Goal: Task Accomplishment & Management: Use online tool/utility

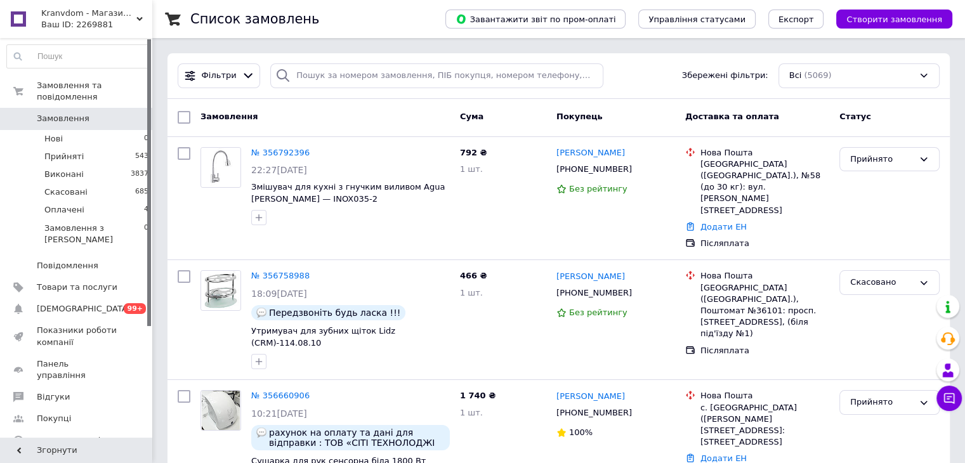
click at [42, 113] on span "Замовлення" at bounding box center [63, 118] width 53 height 11
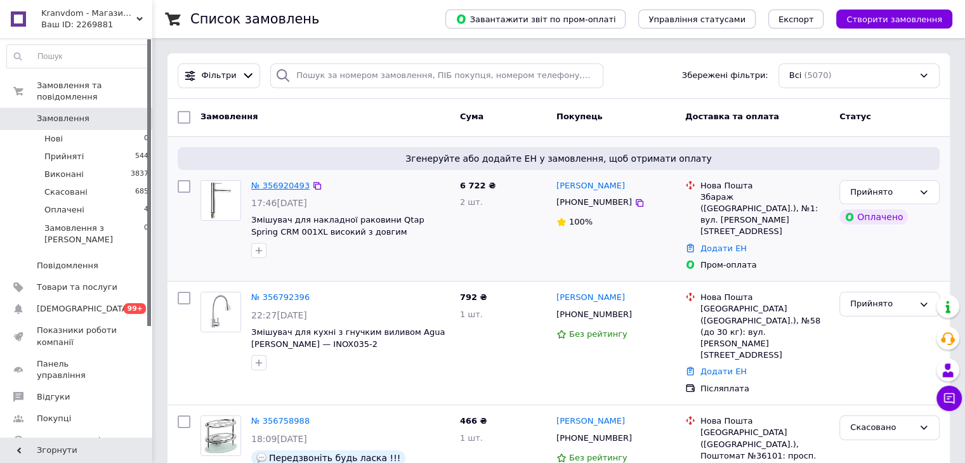
click at [267, 185] on link "№ 356920493" at bounding box center [280, 186] width 58 height 10
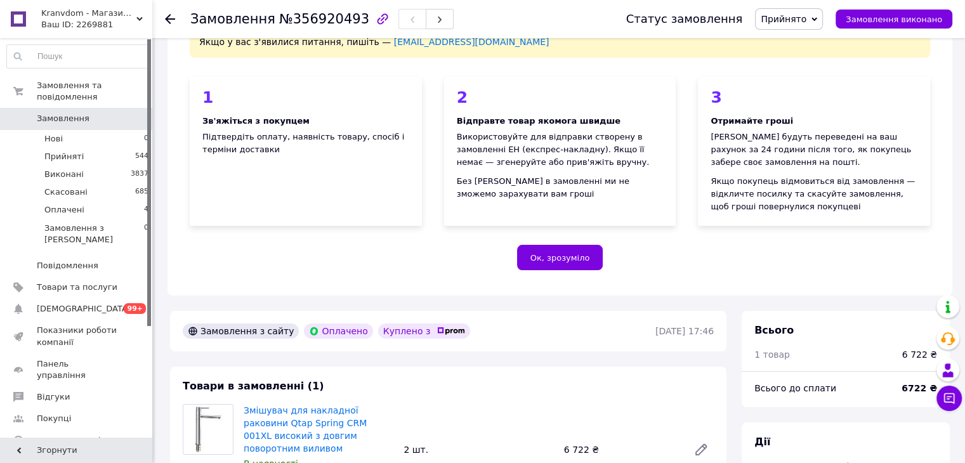
scroll to position [254, 0]
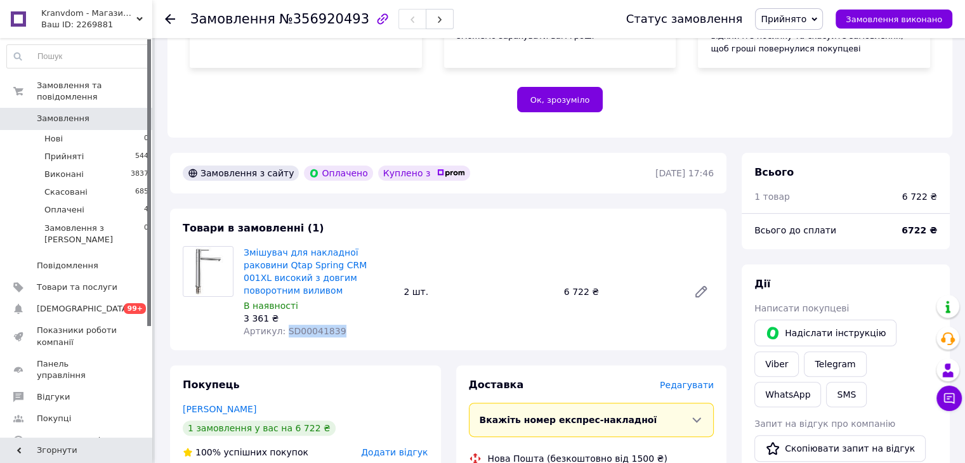
drag, startPoint x: 334, startPoint y: 325, endPoint x: 281, endPoint y: 318, distance: 53.8
click at [281, 325] on div "Артикул: SD00041839" at bounding box center [319, 331] width 150 height 13
copy span "SD00041839"
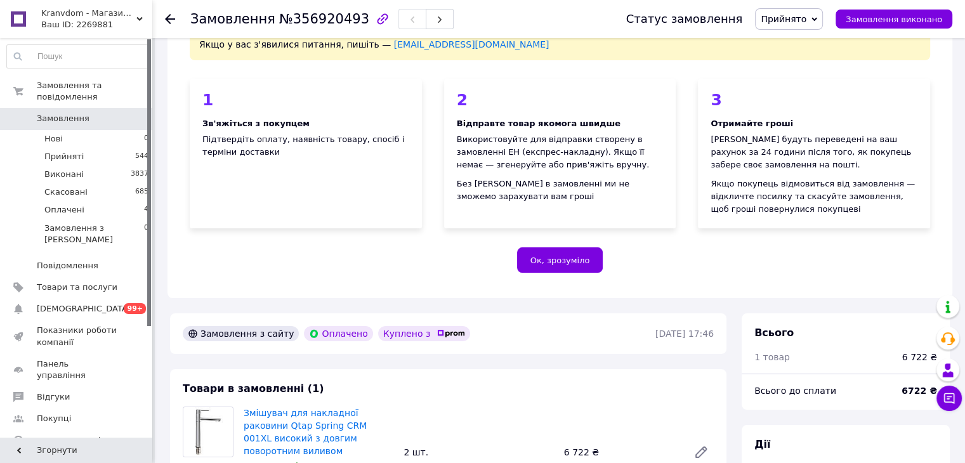
scroll to position [0, 0]
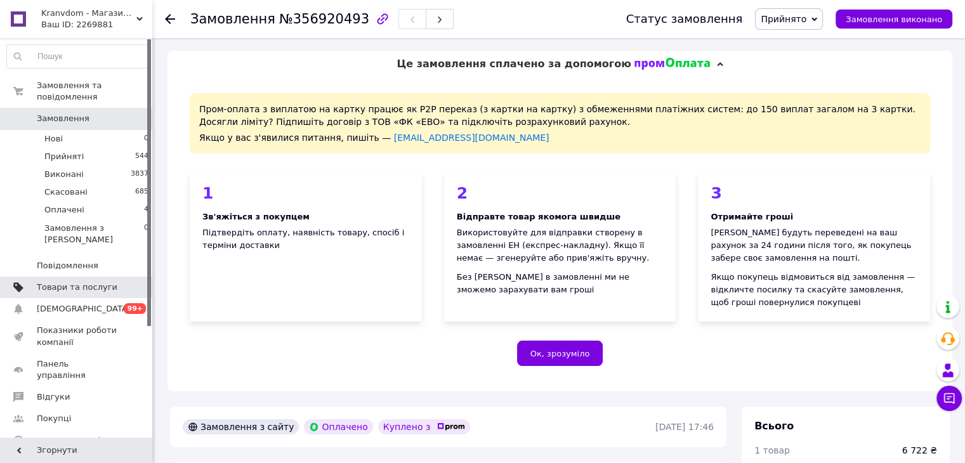
click at [71, 282] on span "Товари та послуги" at bounding box center [77, 287] width 81 height 11
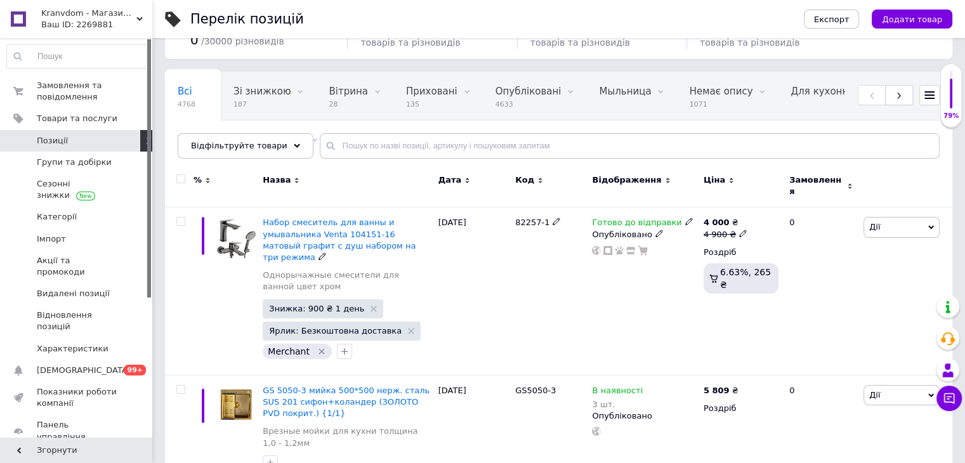
scroll to position [63, 0]
click at [246, 149] on span "Відфільтруйте товари" at bounding box center [239, 146] width 96 height 10
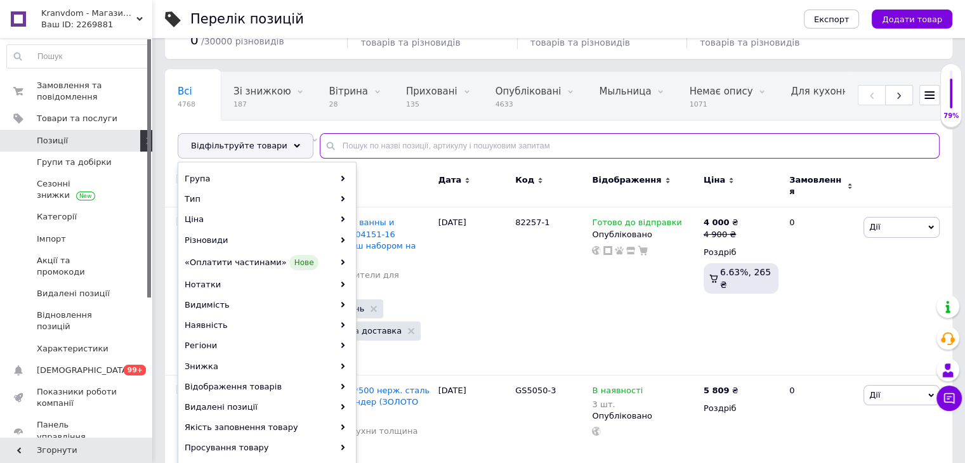
click at [413, 148] on input "text" at bounding box center [630, 145] width 620 height 25
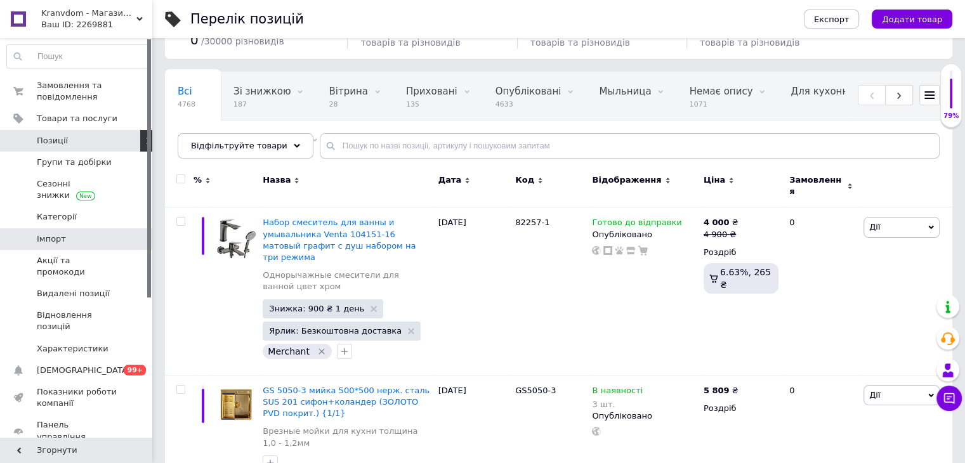
click at [72, 237] on span "Імпорт" at bounding box center [77, 239] width 81 height 11
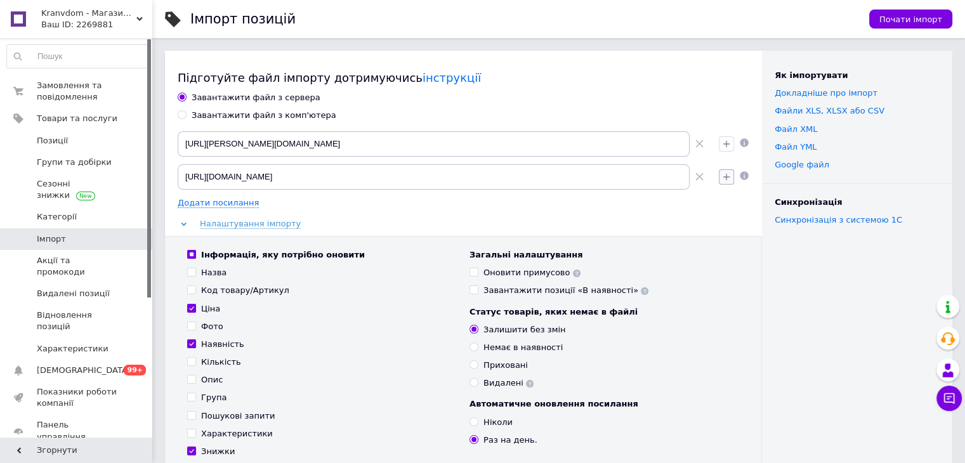
click at [724, 179] on icon "button" at bounding box center [727, 177] width 10 height 10
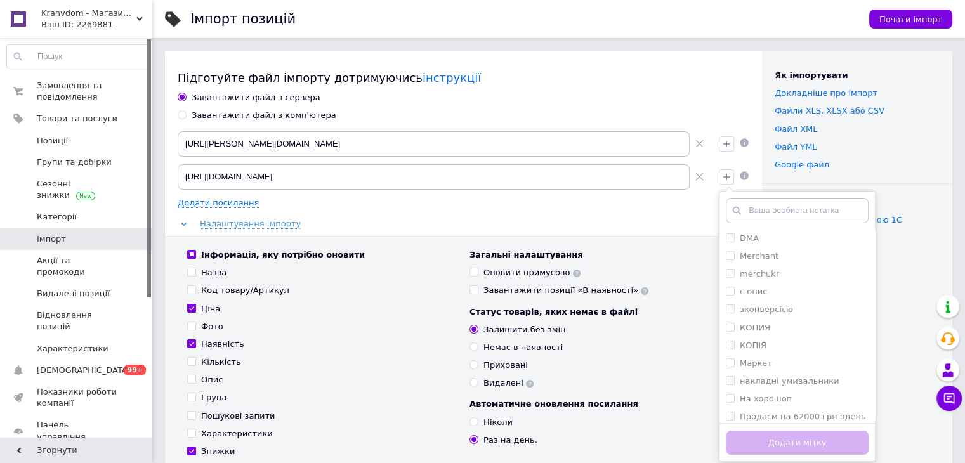
click at [690, 215] on div "Завантажити файл з сервера Завантажити файл з комп'ютера [URL][PERSON_NAME][DOM…" at bounding box center [464, 329] width 572 height 475
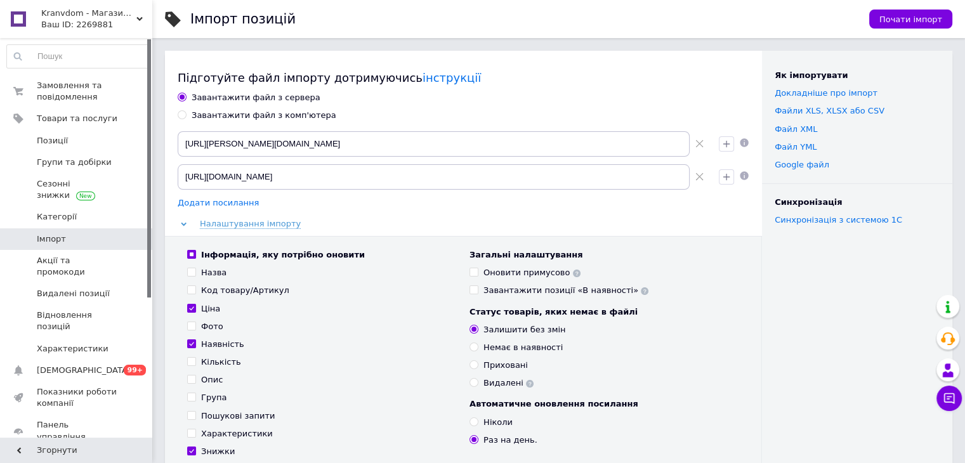
click at [197, 206] on span "Додати посилання" at bounding box center [218, 203] width 81 height 10
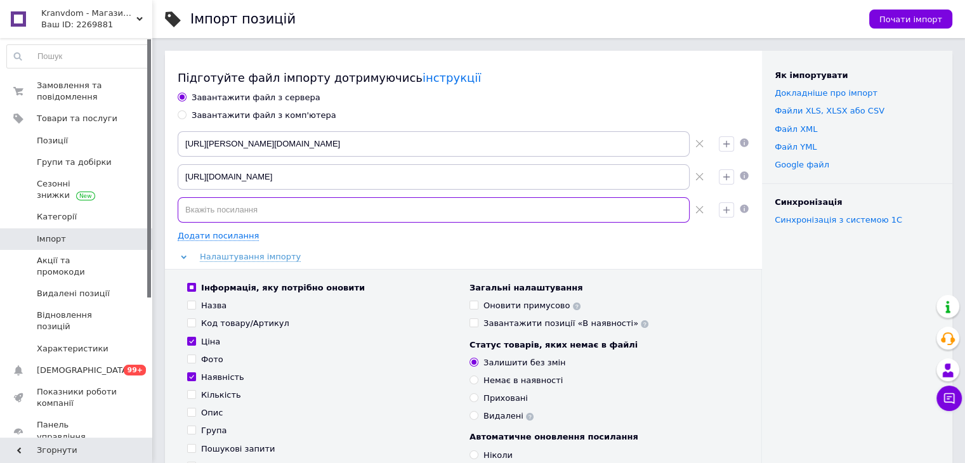
click at [232, 212] on input at bounding box center [434, 209] width 512 height 25
paste input "[URL][DOMAIN_NAME][PERSON_NAME]"
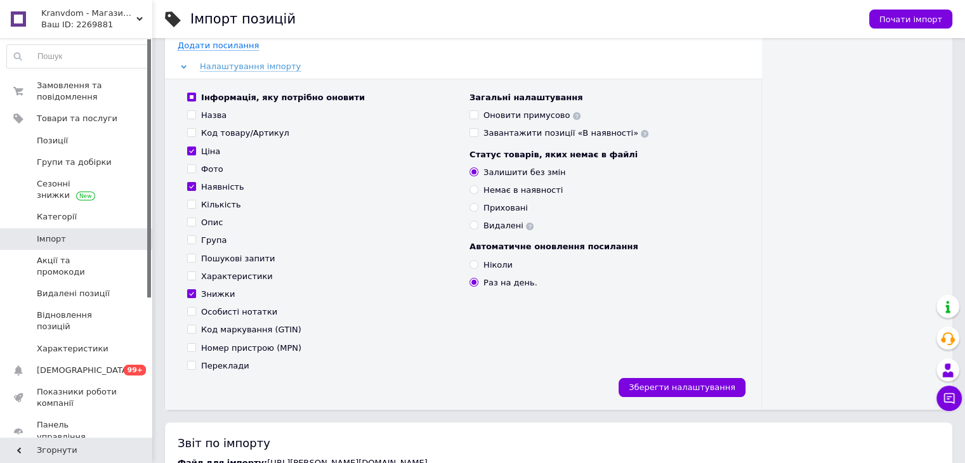
scroll to position [127, 0]
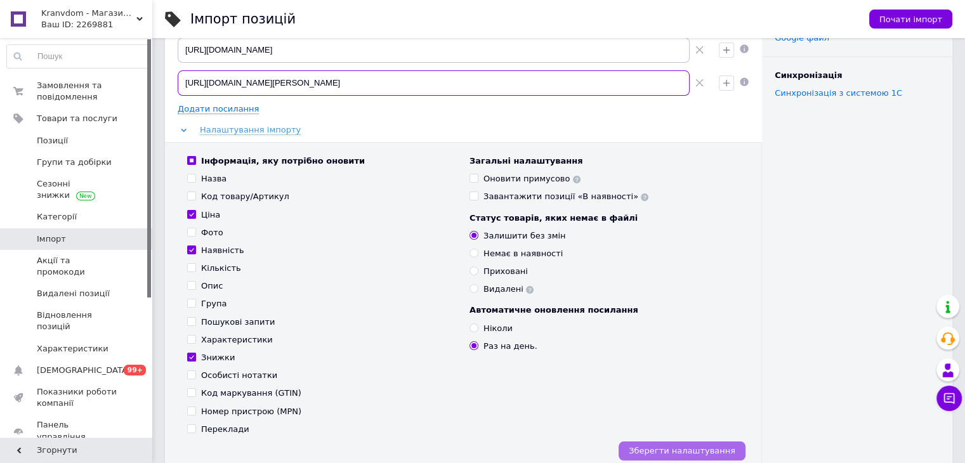
type input "[URL][DOMAIN_NAME][PERSON_NAME]"
click at [713, 453] on span "Зберегти налаштування" at bounding box center [682, 451] width 107 height 10
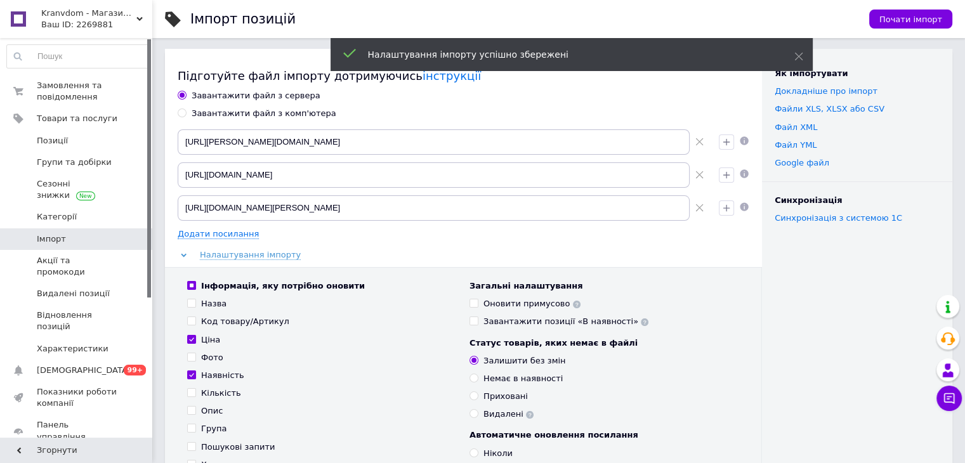
scroll to position [0, 0]
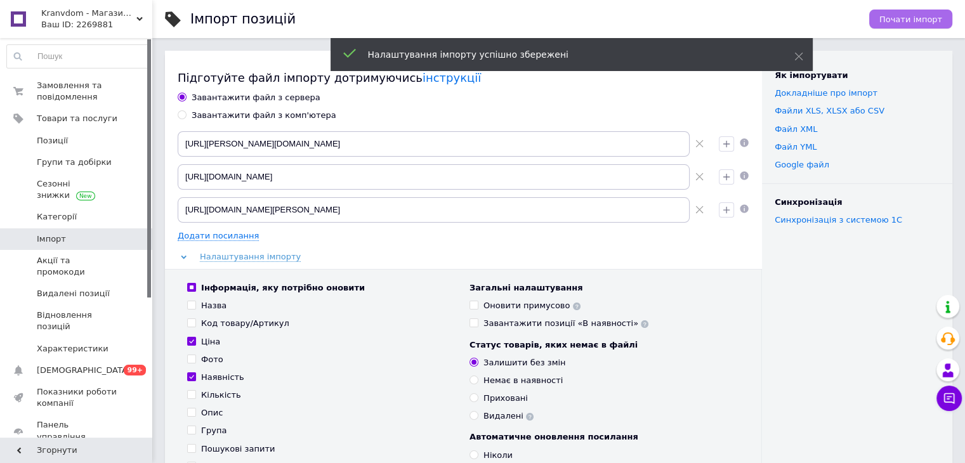
click at [904, 20] on span "Почати імпорт" at bounding box center [911, 20] width 63 height 10
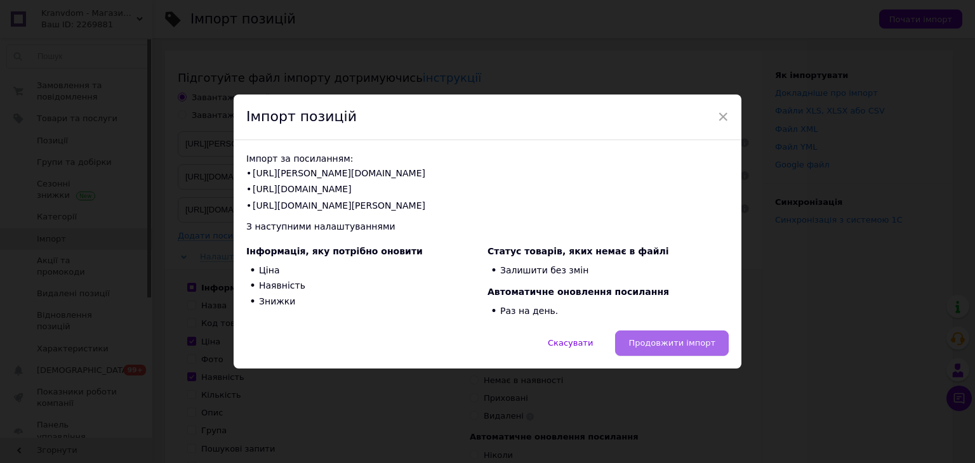
click at [691, 341] on span "Продовжити імпорт" at bounding box center [671, 343] width 87 height 10
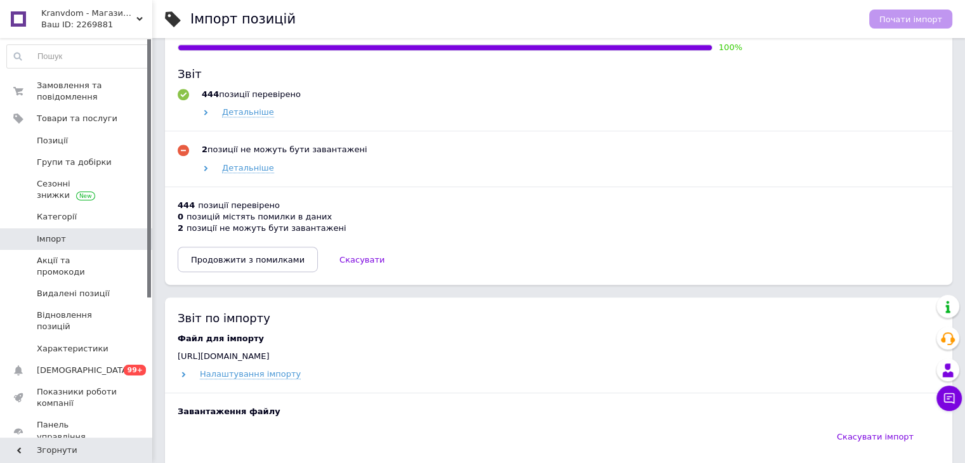
scroll to position [698, 0]
click at [239, 261] on span "Продовжити з помилками" at bounding box center [248, 259] width 114 height 10
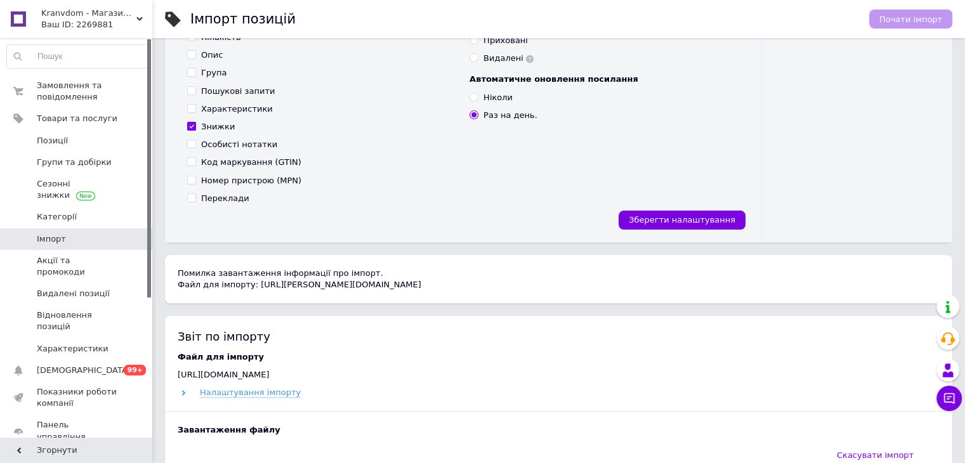
scroll to position [310, 0]
